Goal: Information Seeking & Learning: Learn about a topic

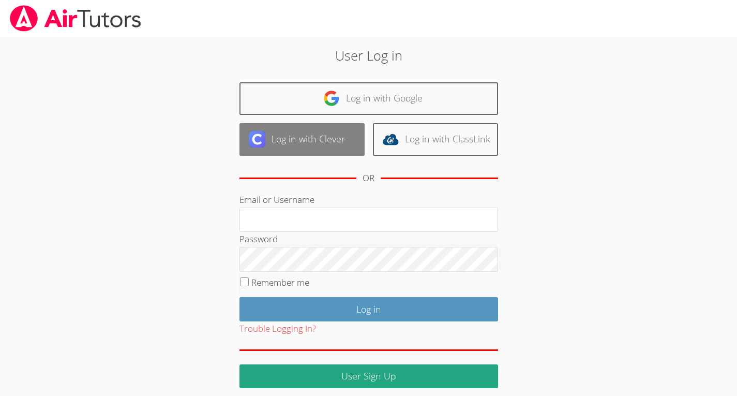
click at [304, 141] on link "Log in with Clever" at bounding box center [302, 139] width 125 height 33
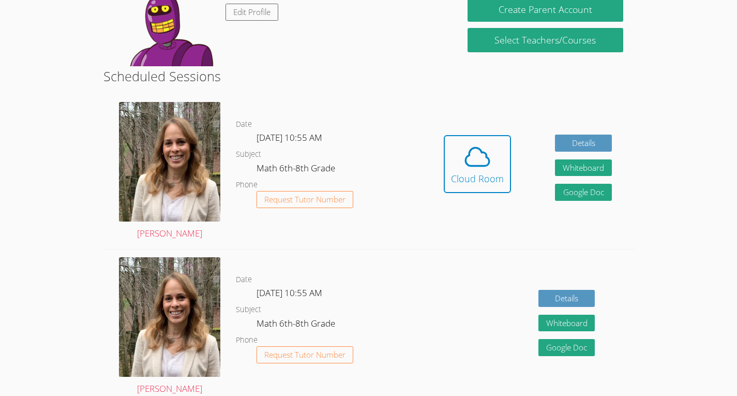
scroll to position [205, 0]
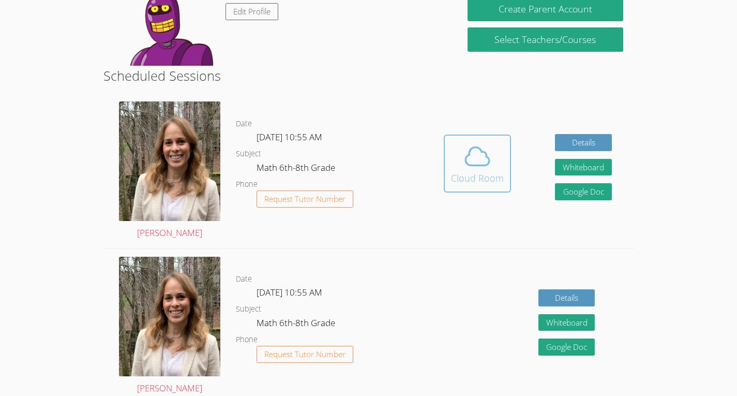
click at [480, 167] on icon at bounding box center [477, 156] width 29 height 29
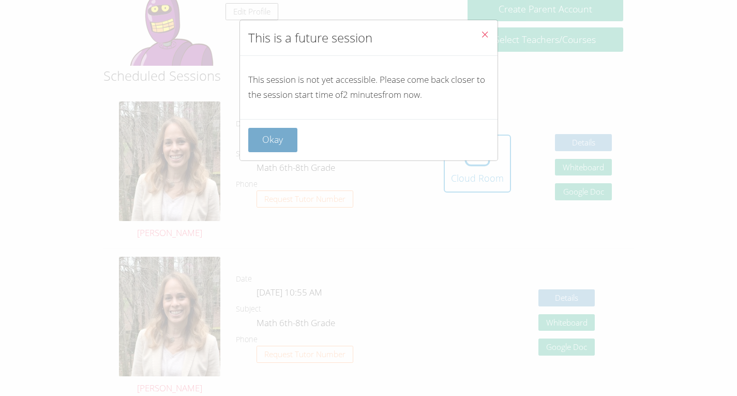
click at [272, 134] on button "Okay" at bounding box center [273, 140] width 50 height 24
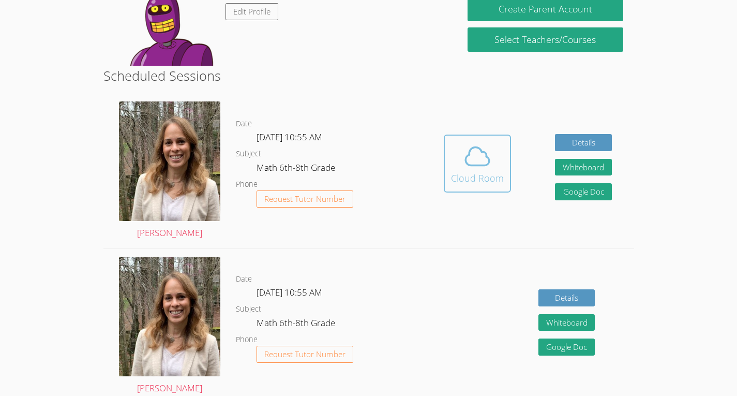
click at [467, 157] on icon at bounding box center [477, 156] width 29 height 29
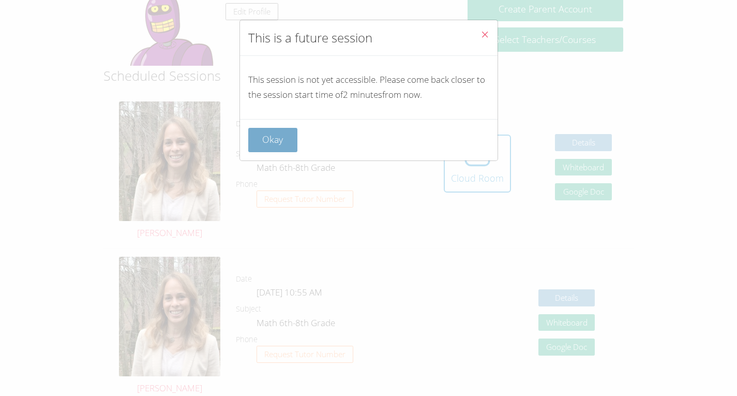
click at [286, 137] on button "Okay" at bounding box center [273, 140] width 50 height 24
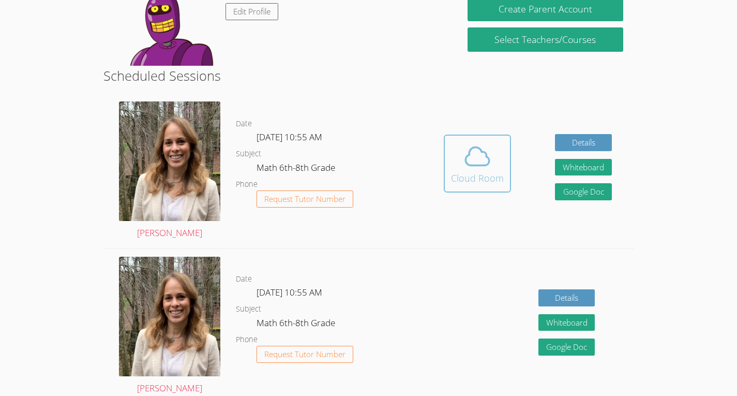
click at [468, 147] on icon at bounding box center [477, 156] width 29 height 29
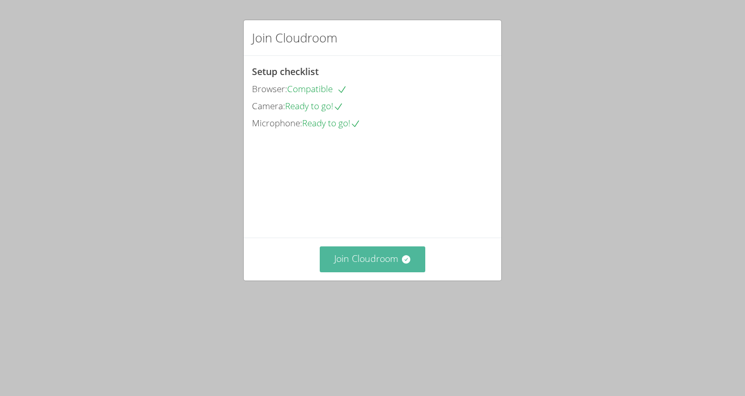
click at [357, 272] on button "Join Cloudroom" at bounding box center [373, 258] width 106 height 25
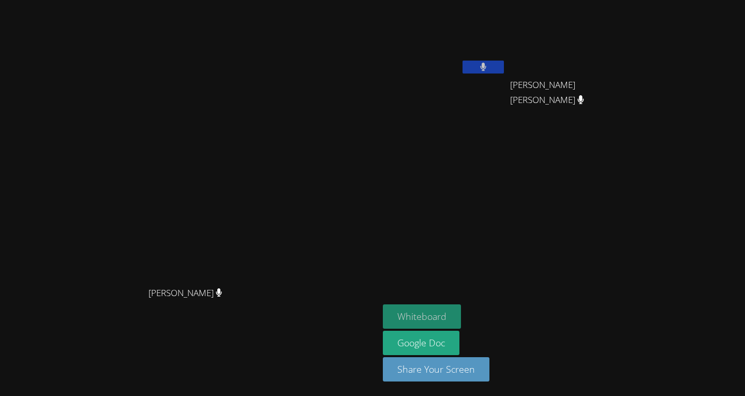
click at [461, 314] on button "Whiteboard" at bounding box center [422, 316] width 78 height 24
click at [633, 46] on video at bounding box center [571, 38] width 123 height 69
click at [633, 73] on video at bounding box center [571, 38] width 123 height 69
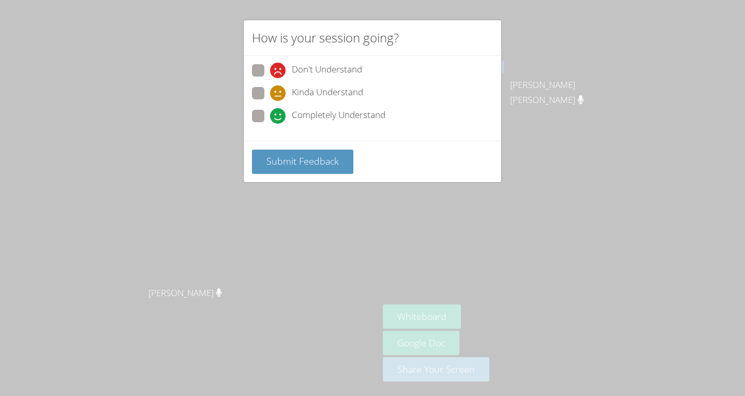
click at [331, 116] on span "Completely Understand" at bounding box center [339, 116] width 94 height 16
click at [279, 116] on input "Completely Understand" at bounding box center [274, 114] width 9 height 9
radio input "true"
click at [303, 158] on span "Submit Feedback" at bounding box center [302, 161] width 72 height 12
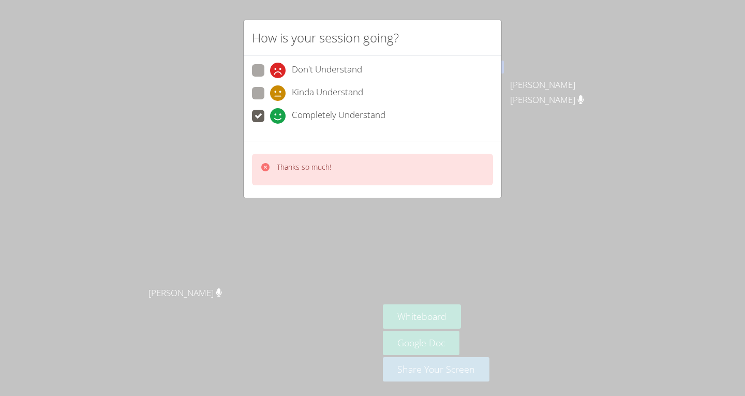
click at [303, 158] on div "Thanks so much!" at bounding box center [372, 170] width 241 height 32
click at [307, 162] on p "Thanks so much!" at bounding box center [304, 167] width 54 height 10
click at [308, 165] on p "Thanks so much!" at bounding box center [304, 167] width 54 height 10
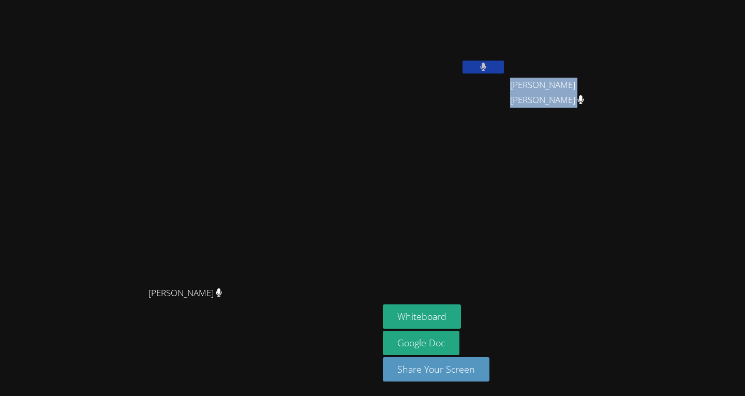
drag, startPoint x: 308, startPoint y: 165, endPoint x: 533, endPoint y: 217, distance: 231.0
click at [533, 217] on aside "Nedjie Aisha Saint Juste Christ Cassie Joseph Christ Cassie Joseph Whiteboard G…" at bounding box center [508, 198] width 259 height 396
